Goal: Task Accomplishment & Management: Complete application form

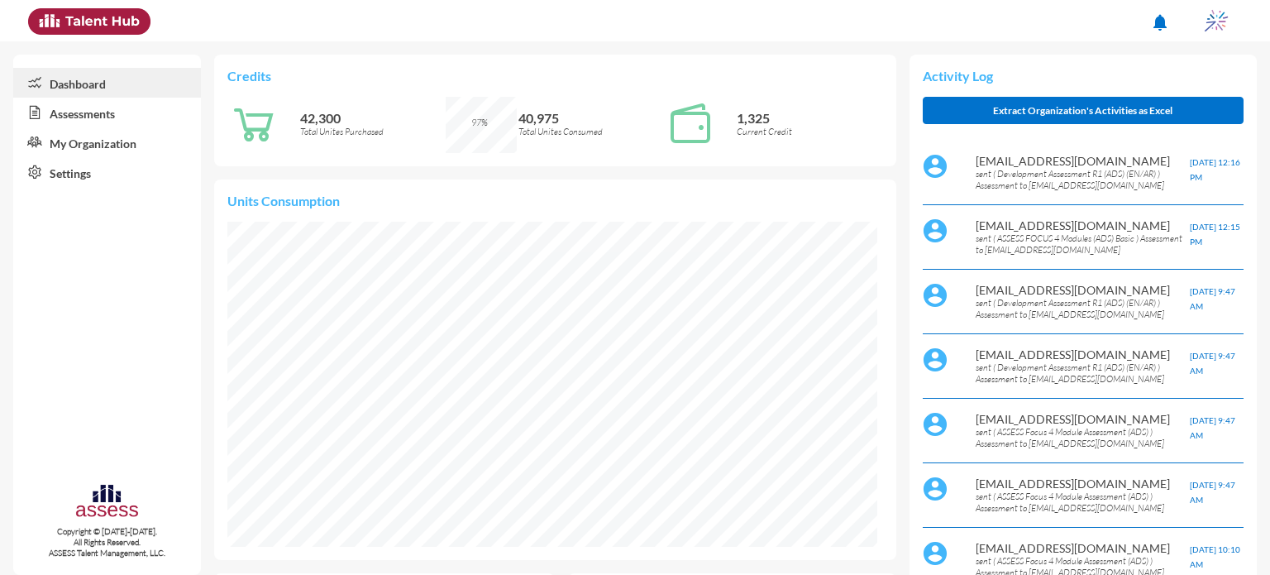
scroll to position [146, 311]
click at [119, 112] on link "Assessments" at bounding box center [107, 113] width 188 height 30
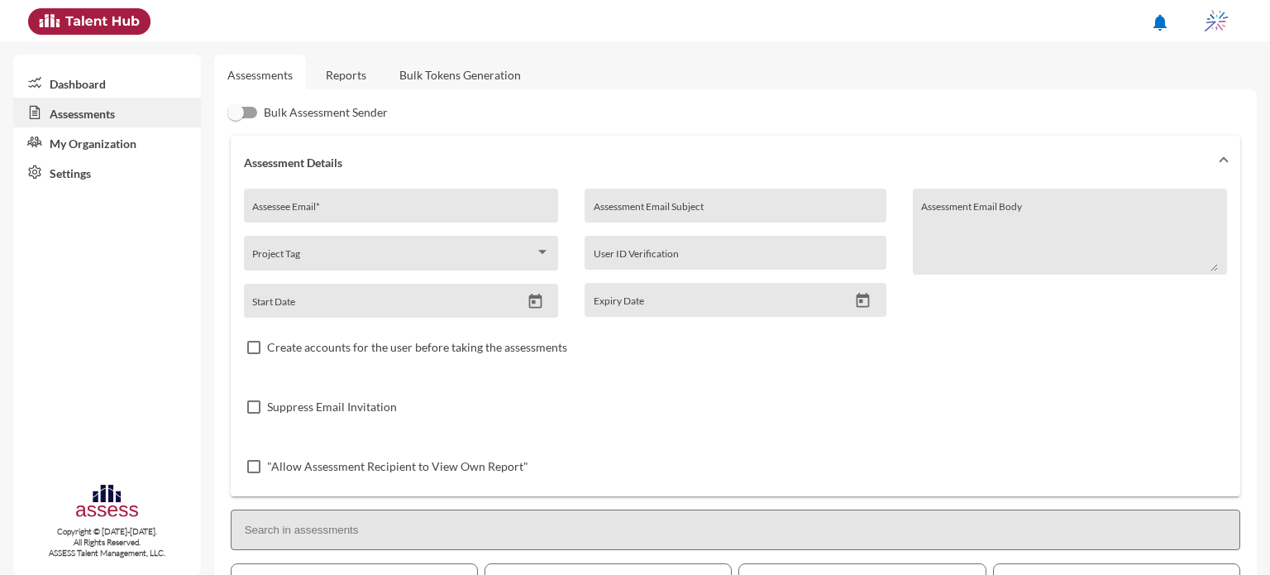
click at [343, 67] on link "Reports" at bounding box center [346, 75] width 67 height 41
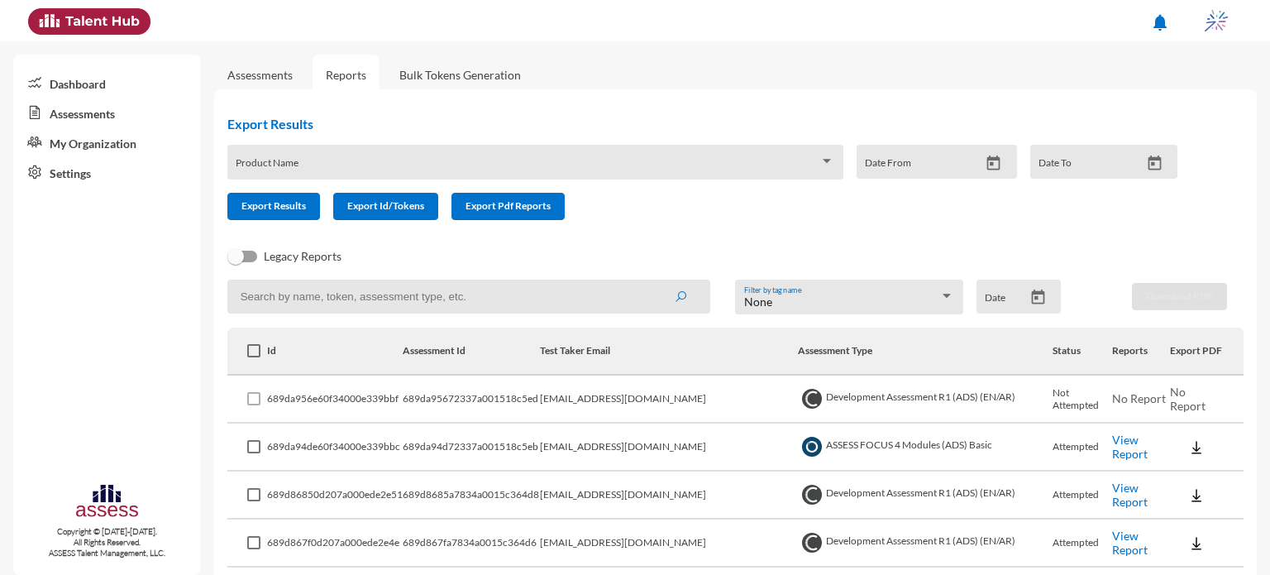
click at [243, 79] on link "Assessments" at bounding box center [259, 75] width 65 height 14
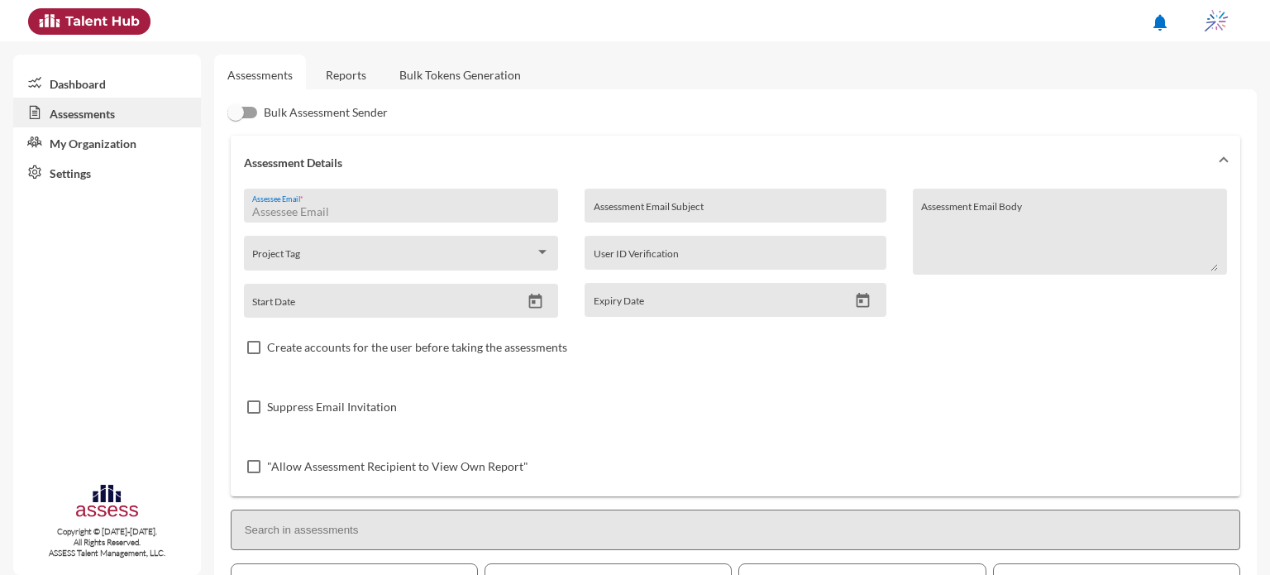
click at [361, 208] on input "Assessee Email *" at bounding box center [400, 211] width 297 height 13
type input "[EMAIL_ADDRESS][DOMAIN_NAME]"
click at [667, 213] on input "Assessment Email Subject" at bounding box center [736, 211] width 284 height 13
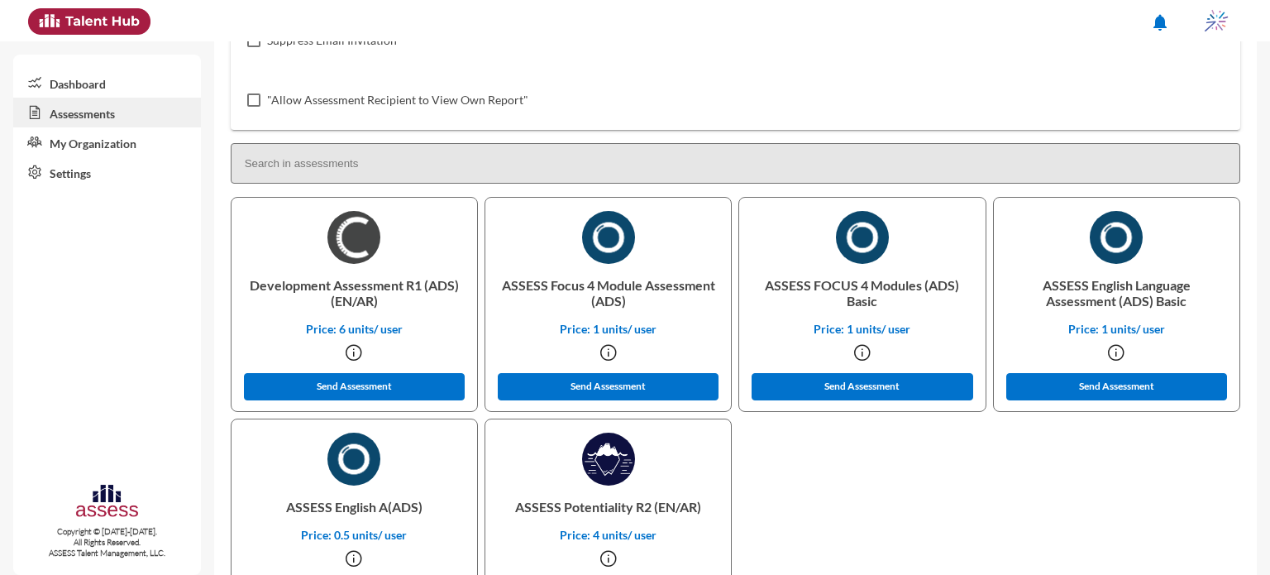
scroll to position [367, 0]
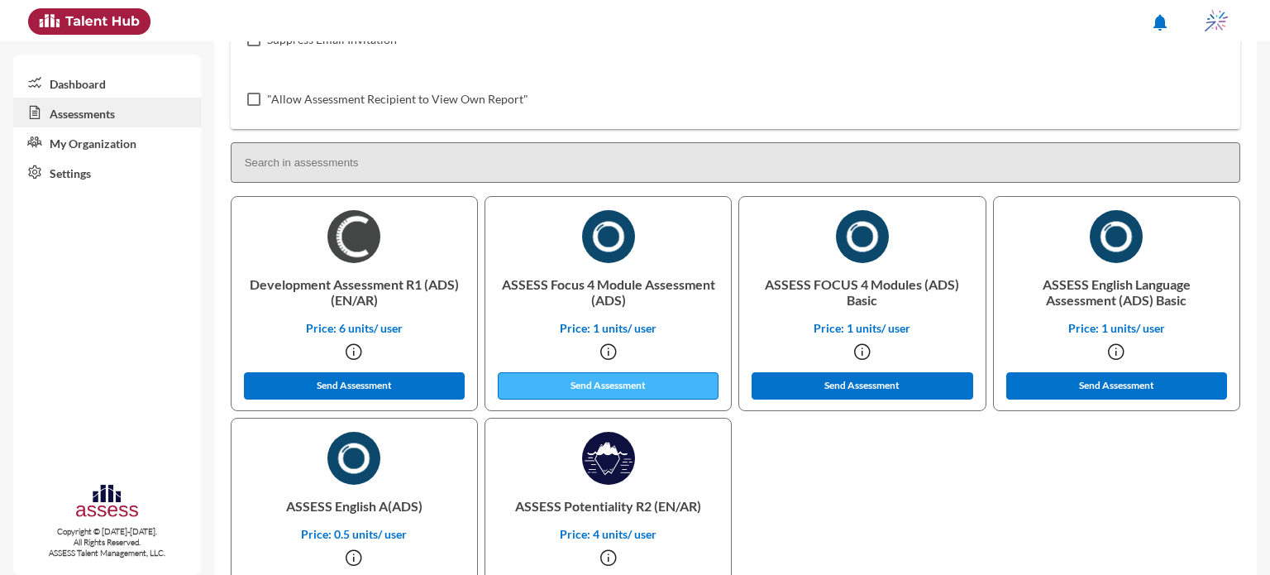
click at [609, 385] on button "Send Assessment" at bounding box center [609, 385] width 222 height 27
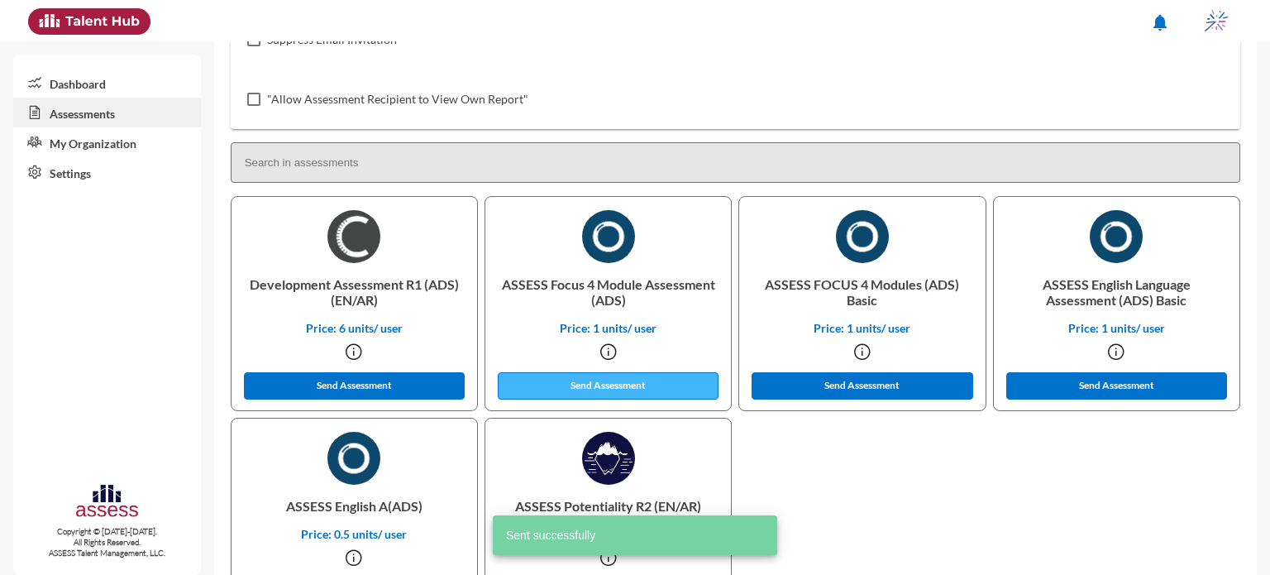
scroll to position [0, 0]
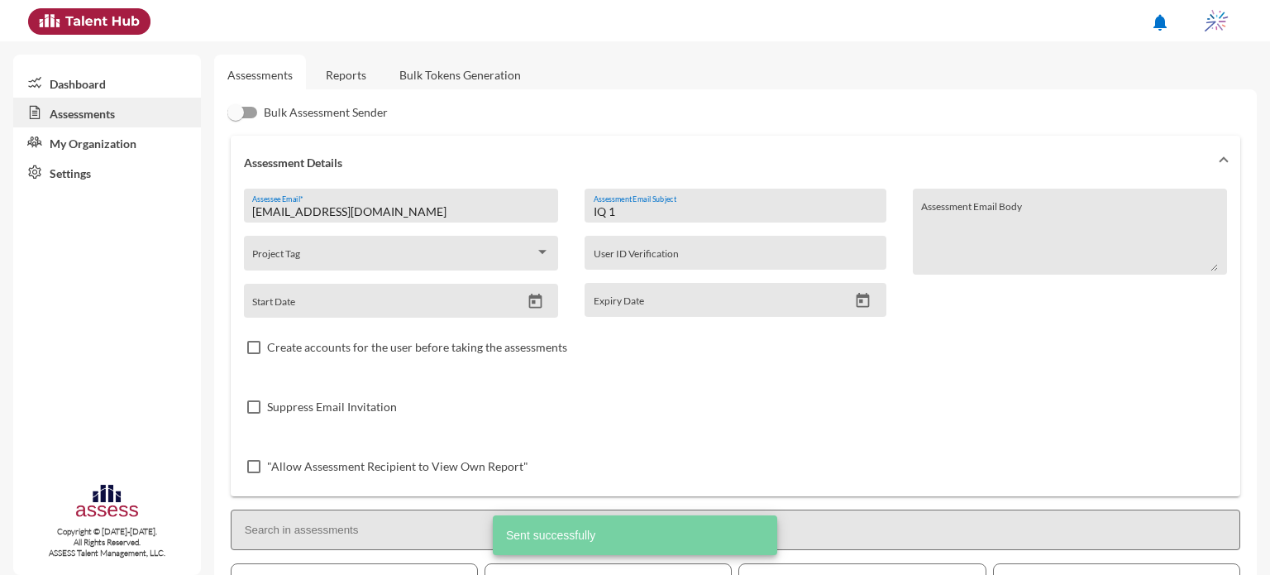
click at [629, 217] on input "IQ 1" at bounding box center [736, 211] width 284 height 13
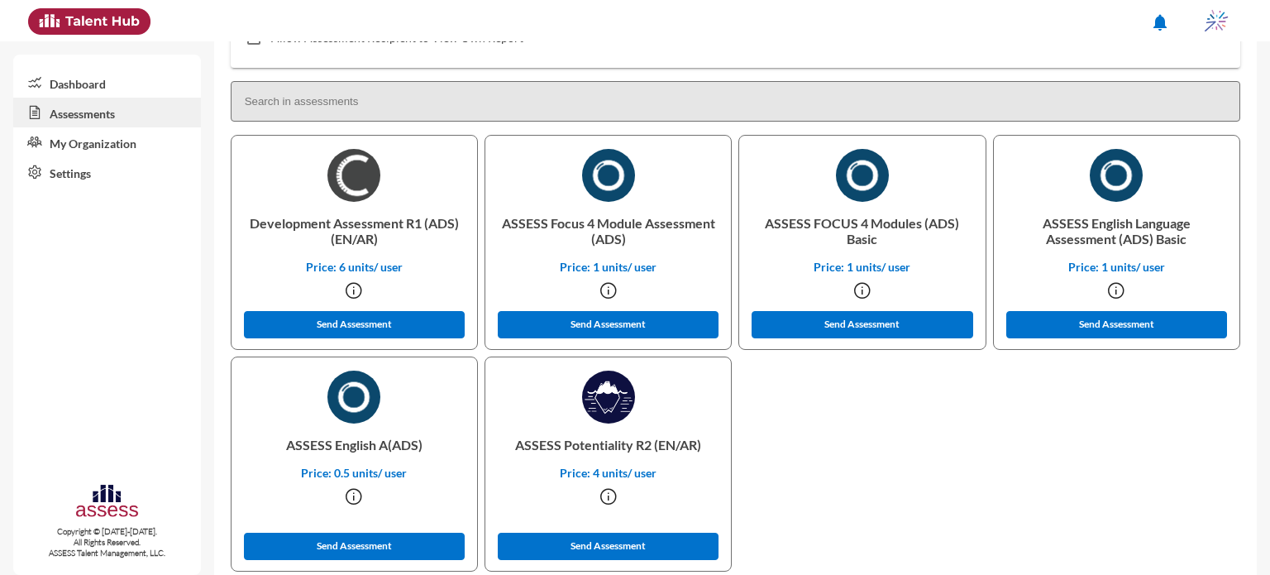
scroll to position [429, 0]
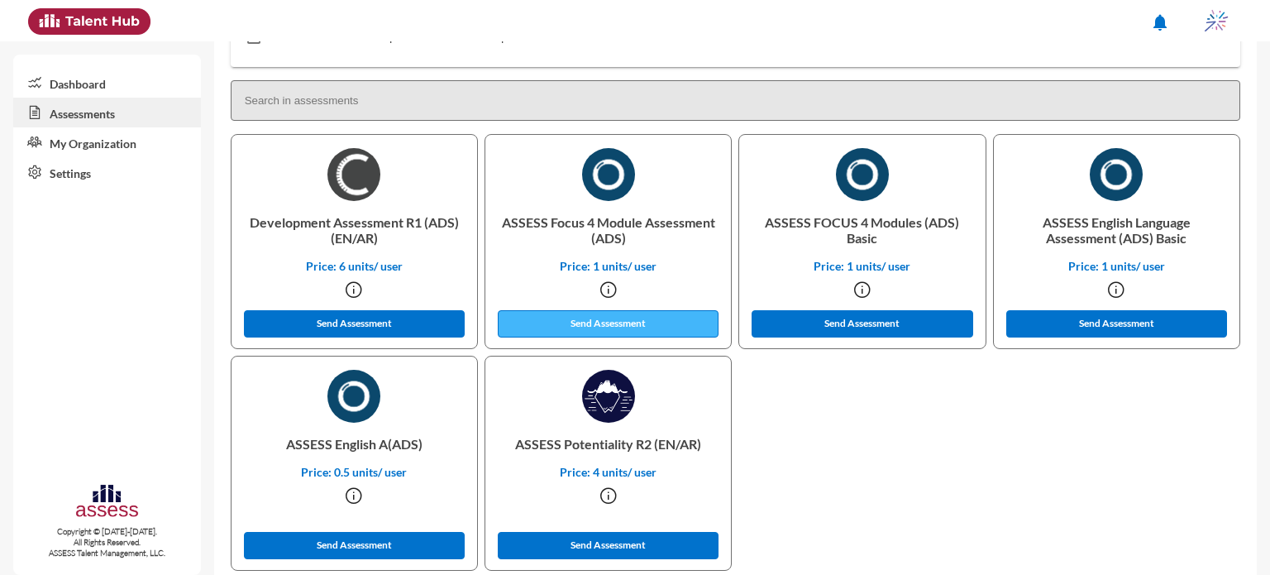
click at [589, 317] on button "Send Assessment" at bounding box center [609, 323] width 222 height 27
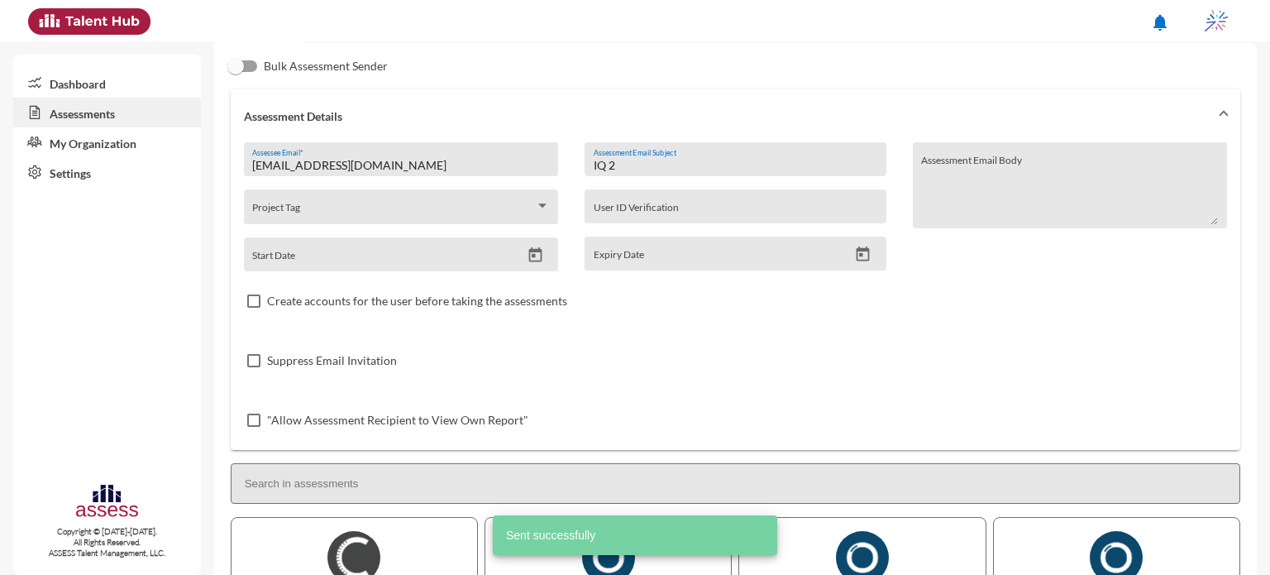
scroll to position [0, 0]
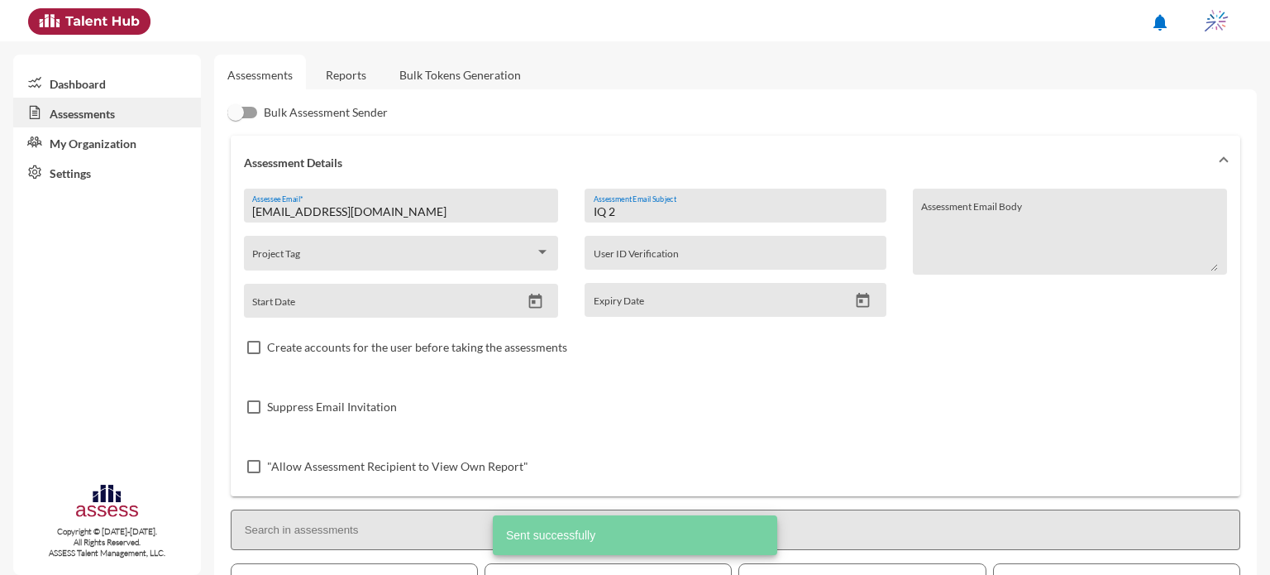
click at [648, 211] on input "IQ 2" at bounding box center [736, 211] width 284 height 13
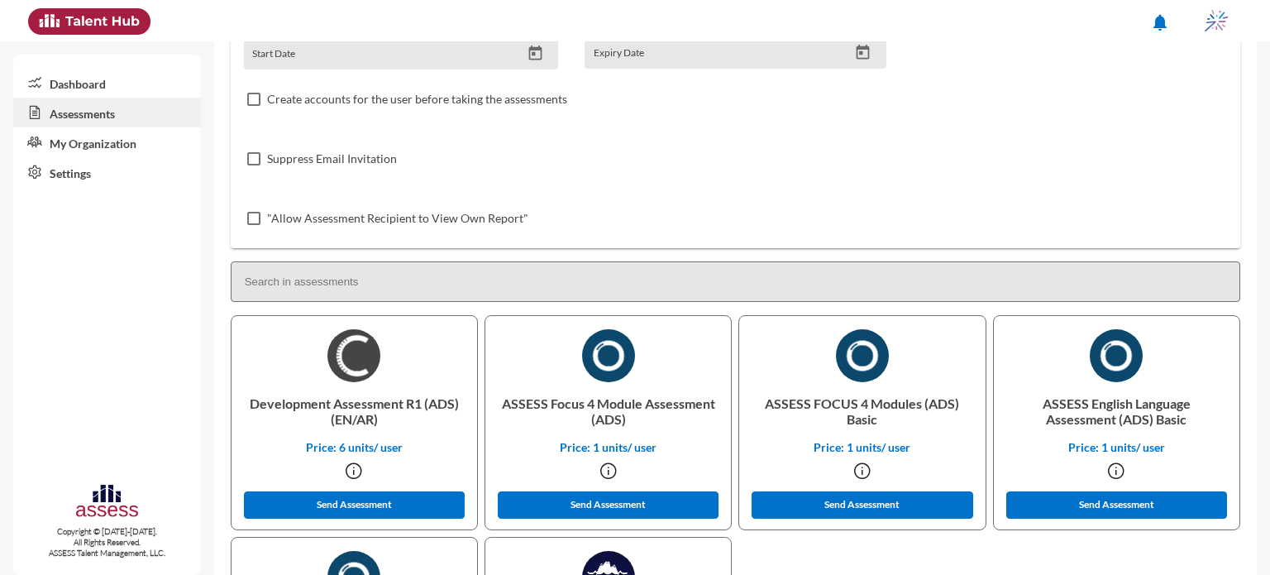
scroll to position [268, 0]
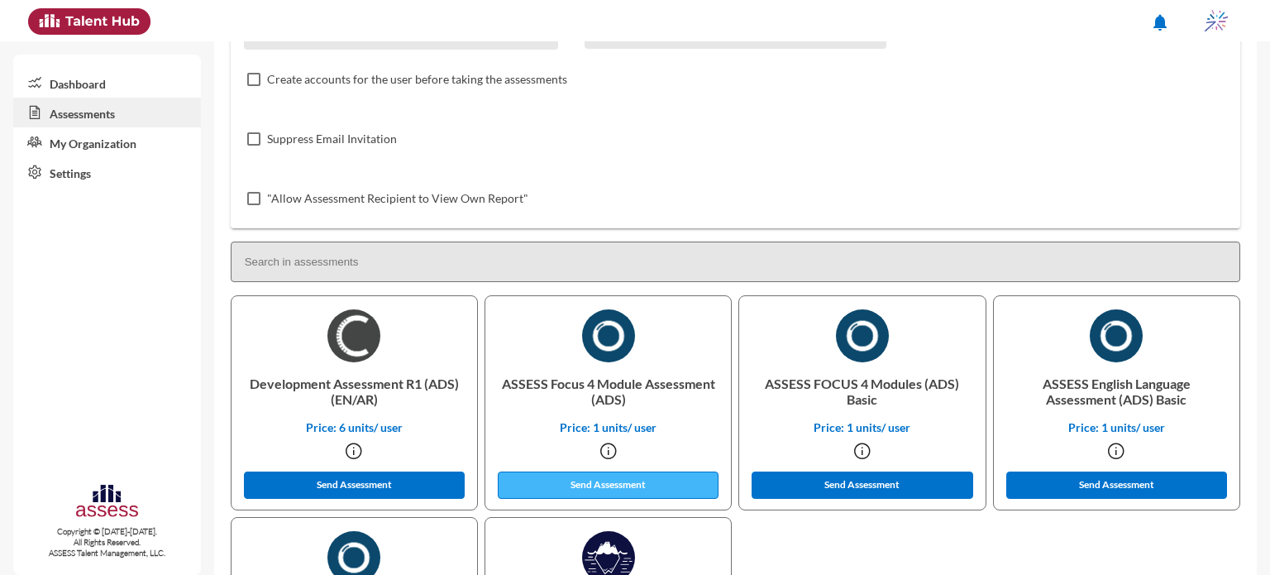
click at [603, 491] on button "Send Assessment" at bounding box center [609, 484] width 222 height 27
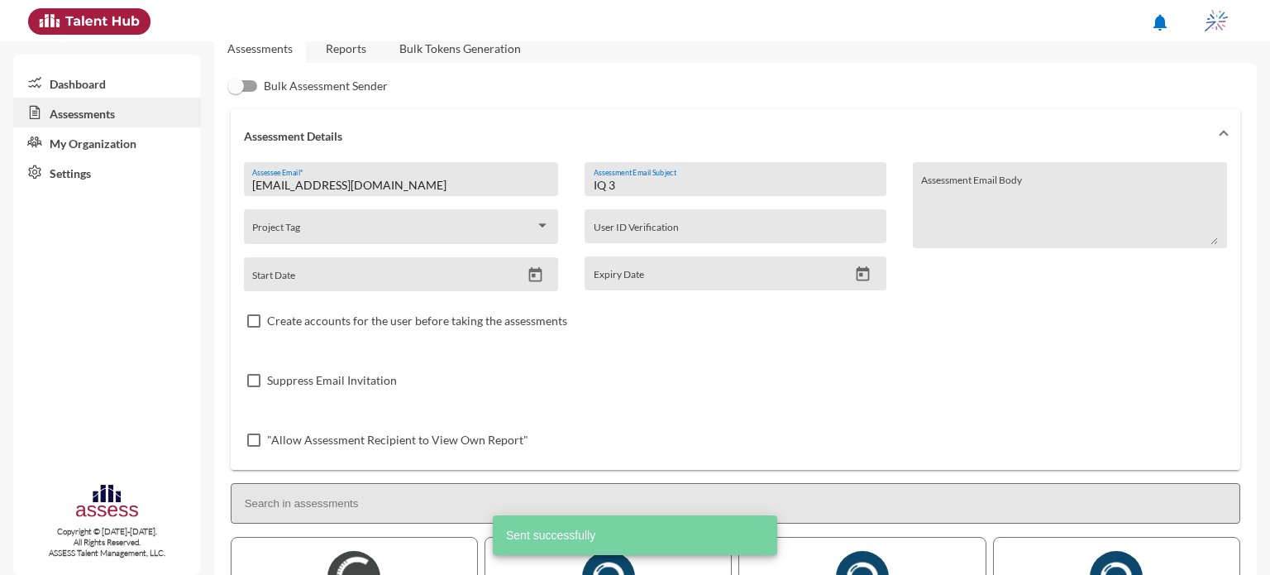
scroll to position [0, 0]
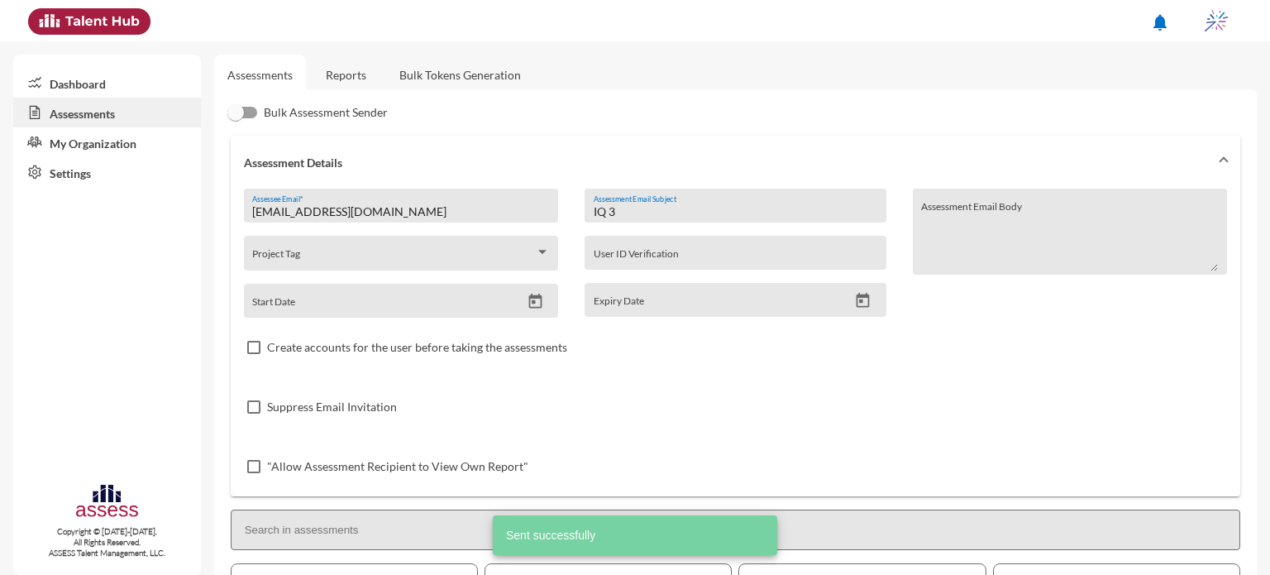
drag, startPoint x: 654, startPoint y: 211, endPoint x: 544, endPoint y: 213, distance: 110.0
click at [544, 213] on div "[EMAIL_ADDRESS][DOMAIN_NAME] Assessee Email * Project Tag Start Date IQ 3 Asses…" at bounding box center [735, 343] width 983 height 308
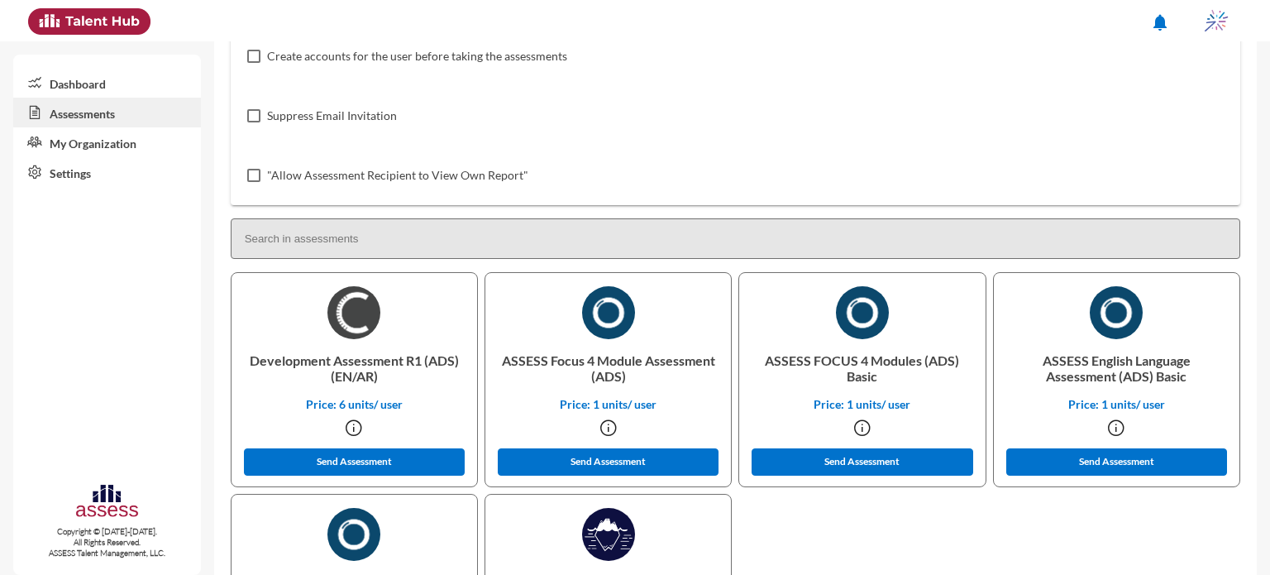
scroll to position [291, 0]
click at [365, 459] on button "Send Assessment" at bounding box center [355, 461] width 222 height 27
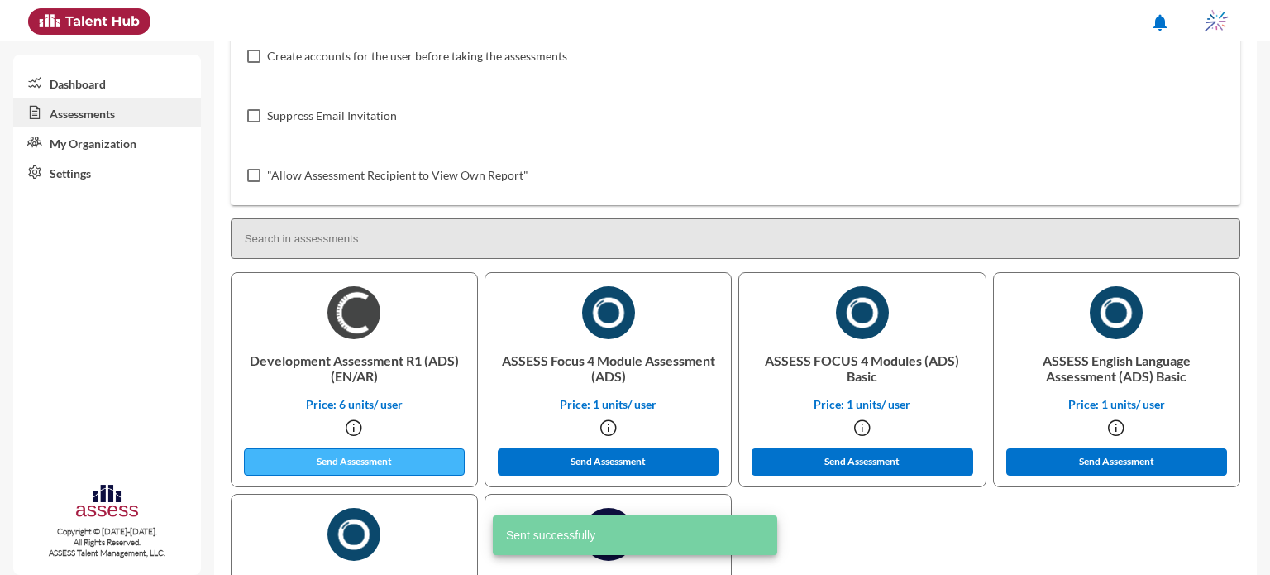
scroll to position [0, 0]
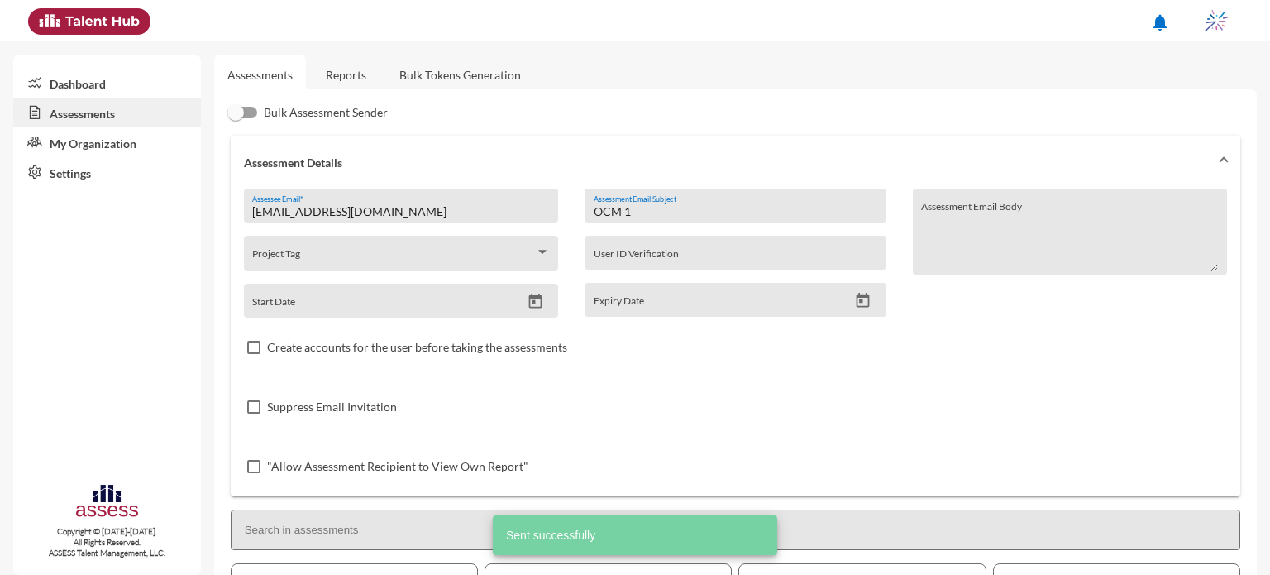
click at [689, 213] on input "OCM 1" at bounding box center [736, 211] width 284 height 13
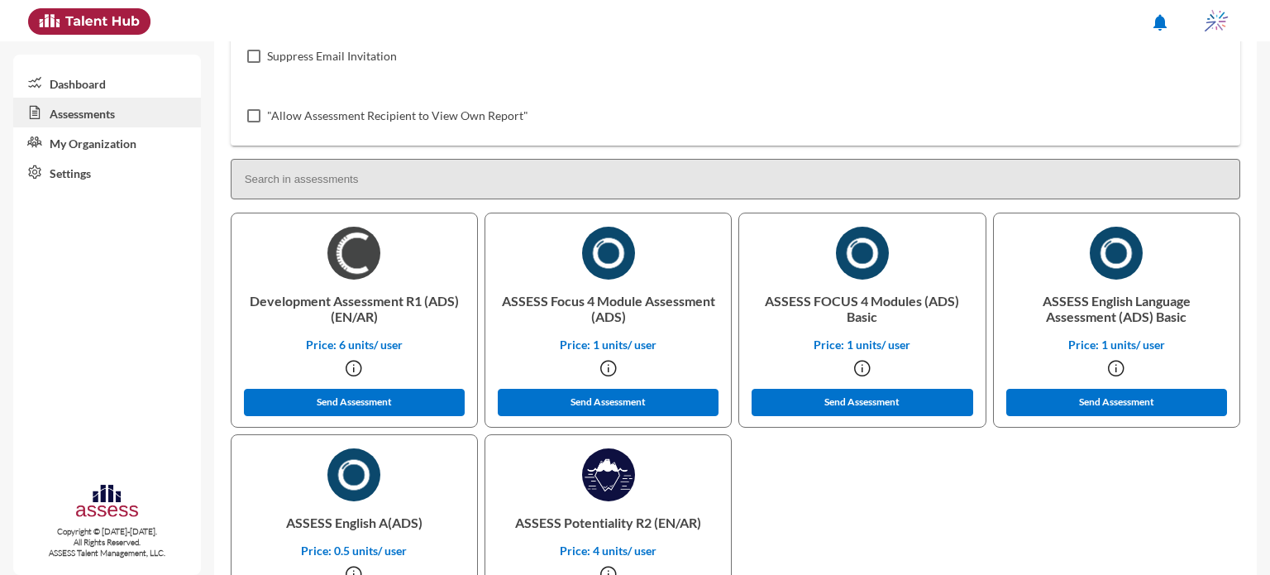
scroll to position [354, 0]
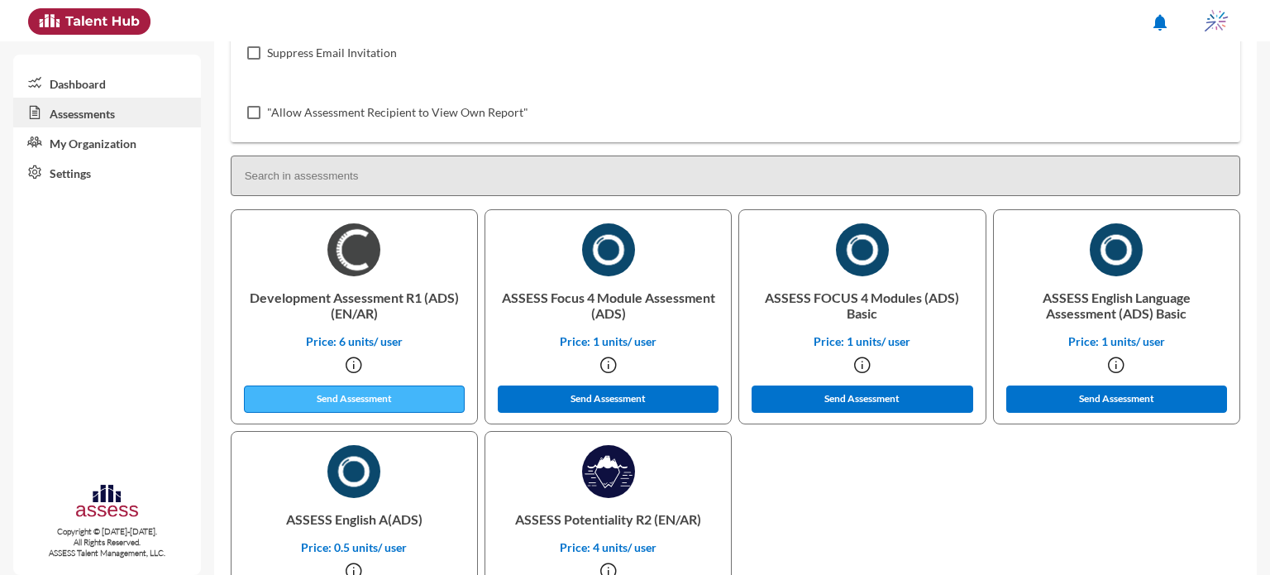
click at [354, 393] on button "Send Assessment" at bounding box center [355, 398] width 222 height 27
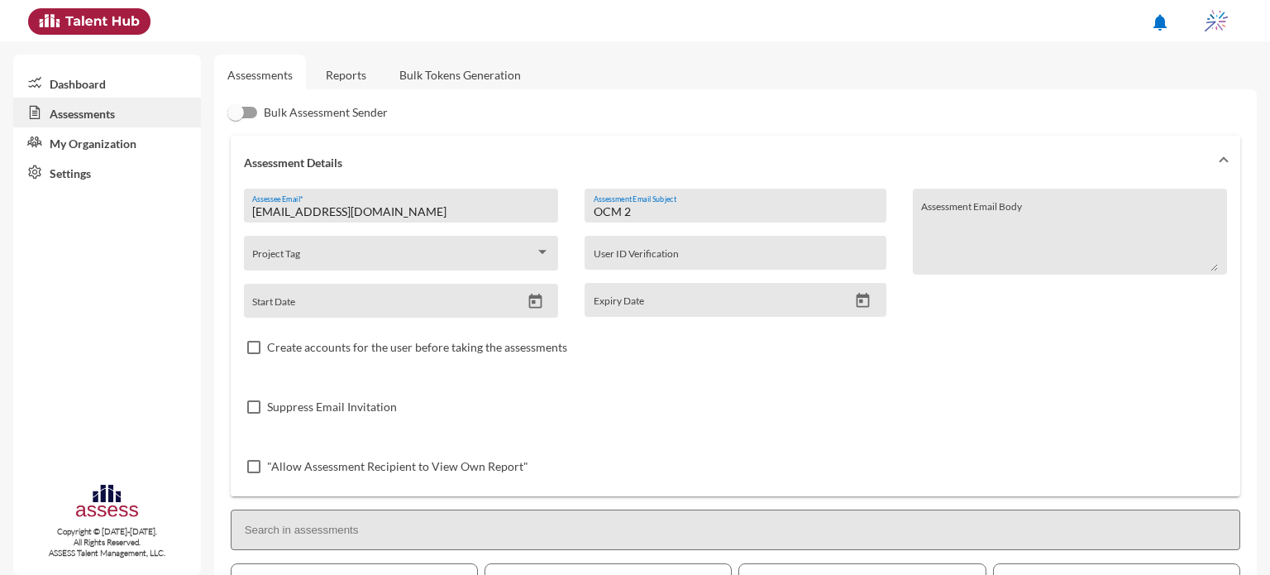
click at [712, 214] on input "OCM 2" at bounding box center [736, 211] width 284 height 13
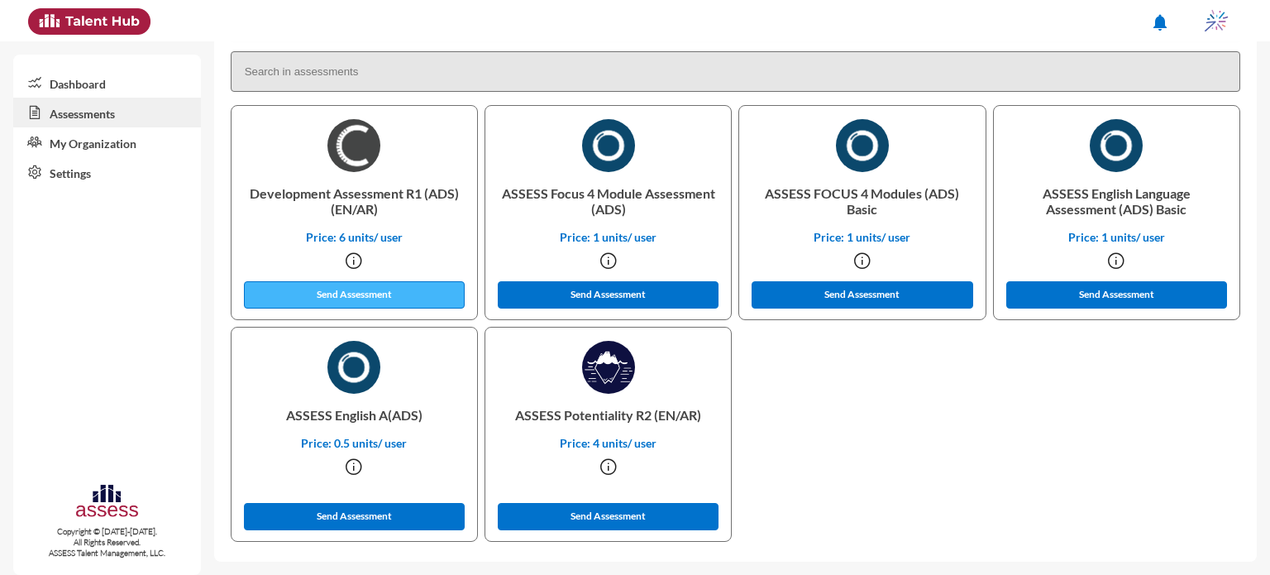
type input "OCM 3"
click at [304, 293] on button "Send Assessment" at bounding box center [355, 294] width 222 height 27
